Goal: Information Seeking & Learning: Compare options

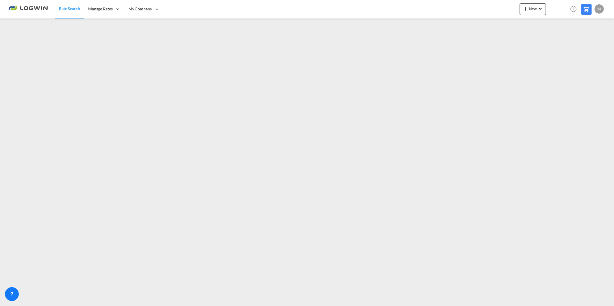
click at [600, 10] on div "M" at bounding box center [598, 8] width 9 height 9
click at [587, 45] on button "Logout" at bounding box center [593, 44] width 38 height 12
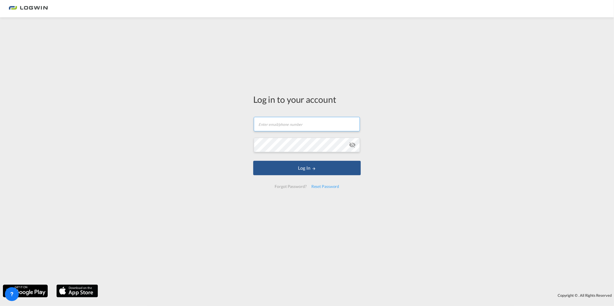
type input "[PERSON_NAME][EMAIL_ADDRESS][PERSON_NAME][DOMAIN_NAME]"
